Goal: Navigation & Orientation: Find specific page/section

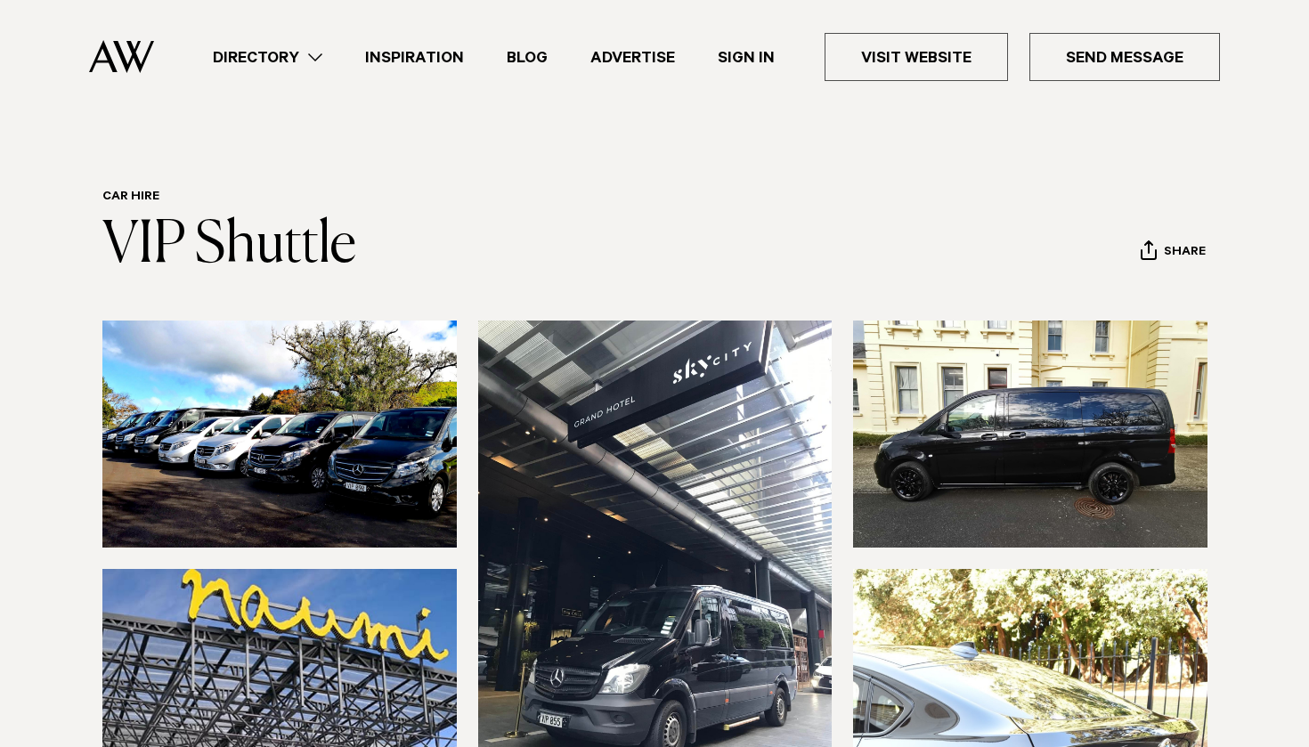
click at [112, 57] on img at bounding box center [121, 56] width 65 height 33
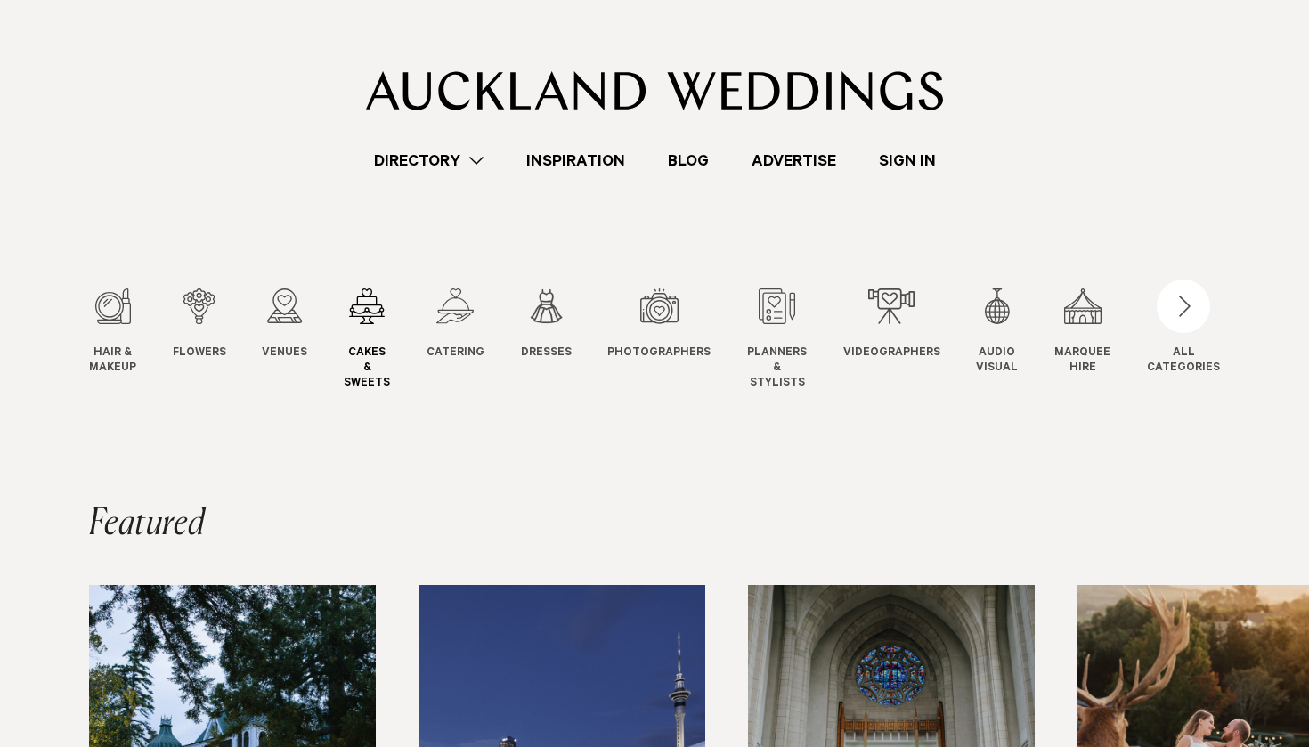
click at [378, 317] on div "4 / 12" at bounding box center [367, 307] width 46 height 36
click at [117, 316] on div "1 / 12" at bounding box center [112, 307] width 47 height 36
click at [1198, 312] on div "button" at bounding box center [1183, 306] width 53 height 53
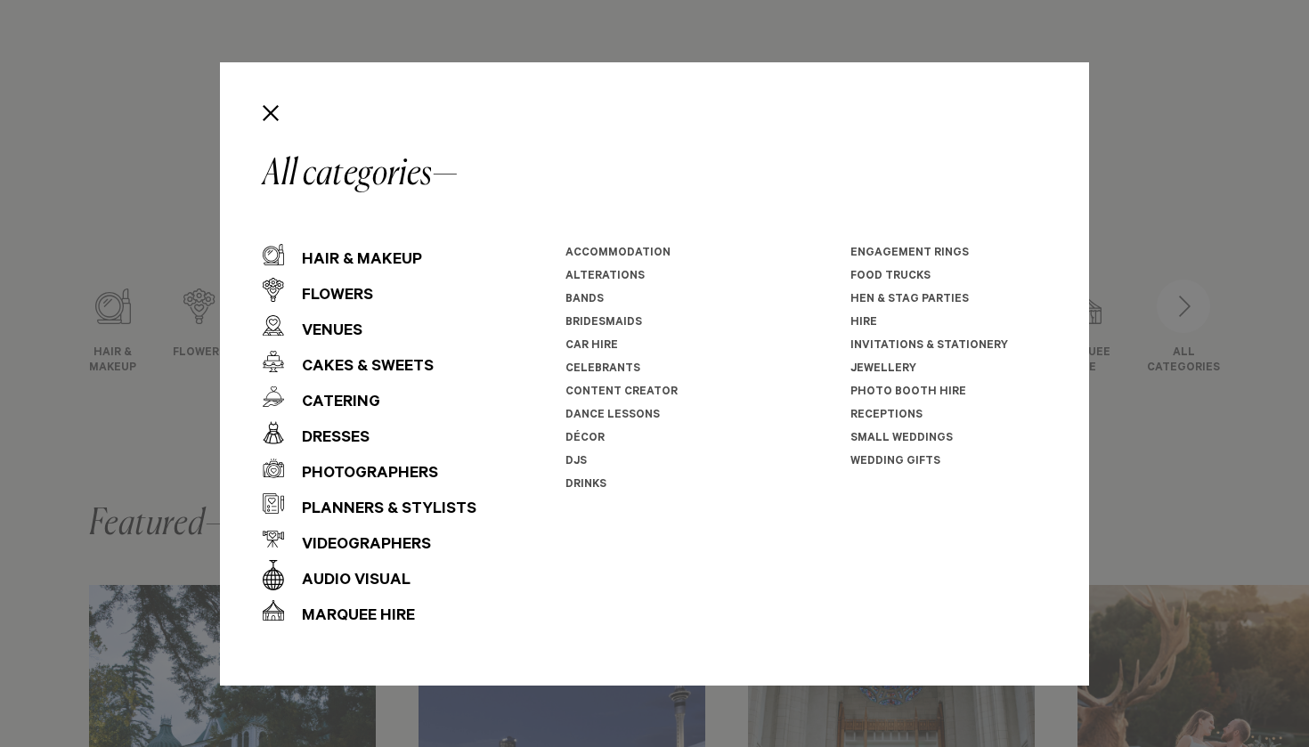
click at [885, 414] on link "Receptions" at bounding box center [887, 416] width 72 height 12
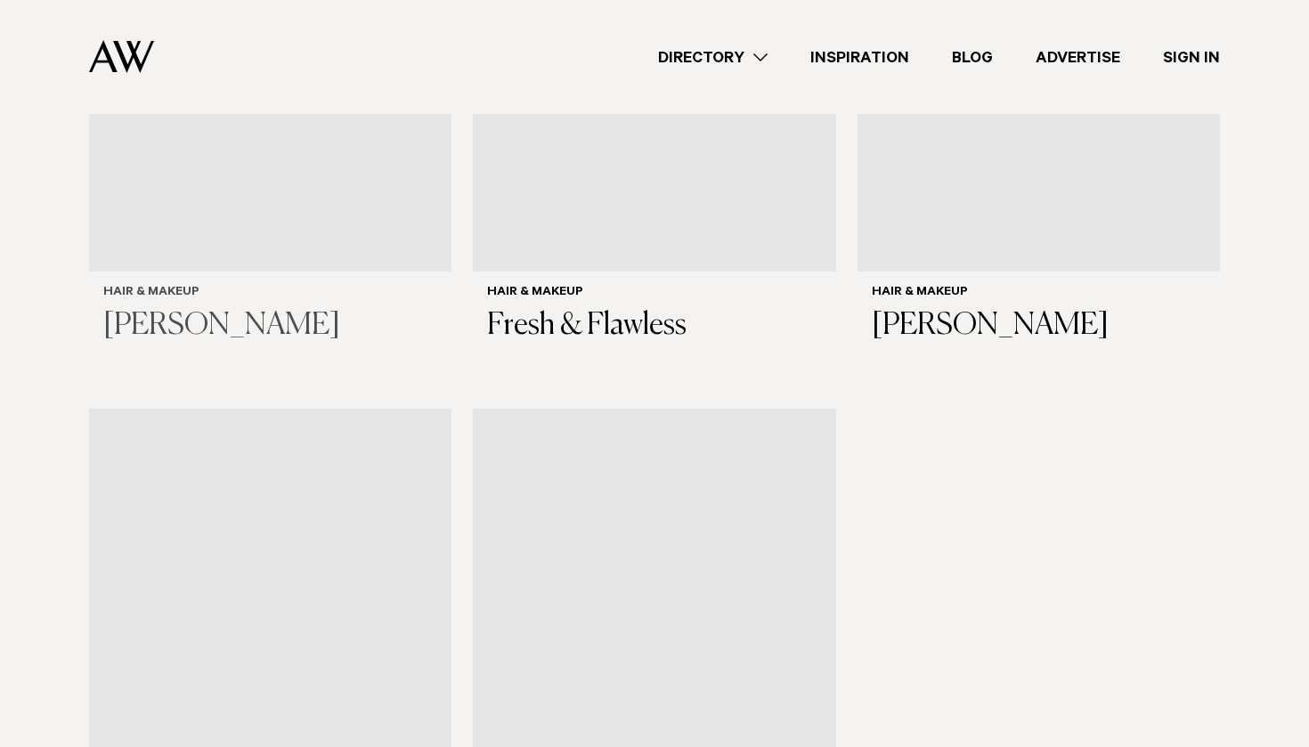
scroll to position [4161, 0]
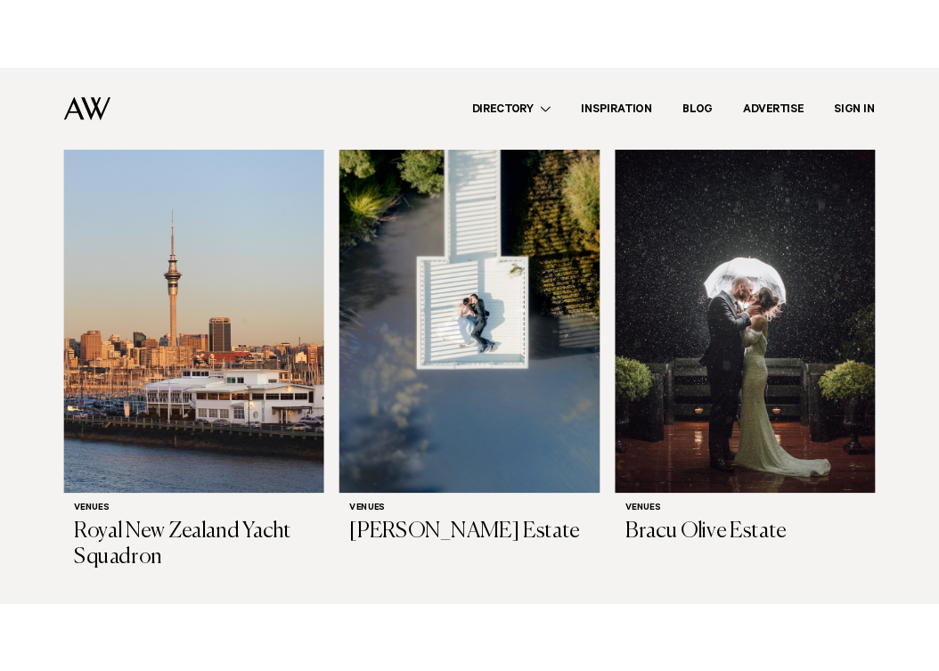
scroll to position [1870, 0]
